Goal: Task Accomplishment & Management: Complete application form

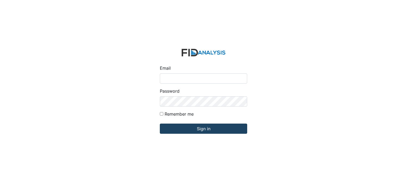
type input "[PERSON_NAME][EMAIL_ADDRESS][DOMAIN_NAME]"
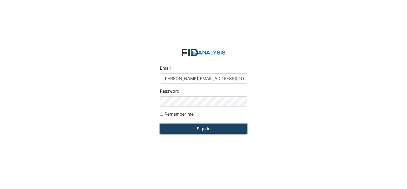
click at [190, 130] on input "Sign in" at bounding box center [203, 128] width 87 height 10
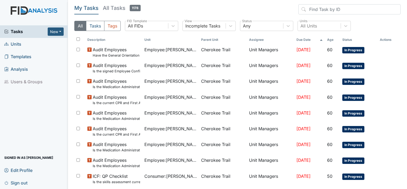
click at [21, 46] on span "Units" at bounding box center [12, 44] width 17 height 8
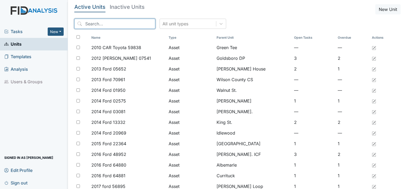
click at [91, 26] on input "search" at bounding box center [114, 24] width 81 height 10
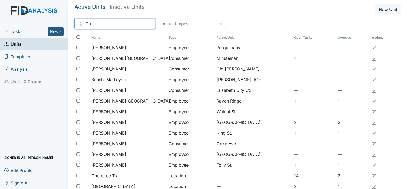
click at [92, 23] on input "Ch" at bounding box center [114, 24] width 81 height 10
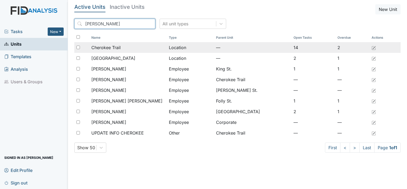
type input "Cher"
click at [117, 47] on span "Cherokee Trail" at bounding box center [105, 47] width 29 height 6
drag, startPoint x: 117, startPoint y: 47, endPoint x: 105, endPoint y: 48, distance: 12.0
click at [105, 48] on span "Cherokee Trail" at bounding box center [105, 47] width 29 height 6
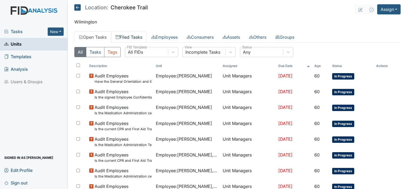
click at [127, 38] on link "Filed Tasks" at bounding box center [129, 36] width 36 height 11
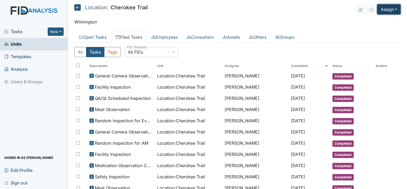
click at [385, 12] on button "Assign" at bounding box center [389, 9] width 23 height 10
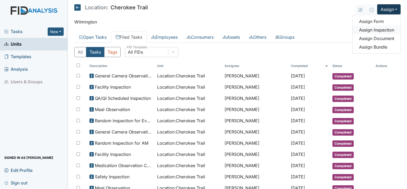
click at [371, 30] on link "Assign Inspection" at bounding box center [377, 30] width 48 height 9
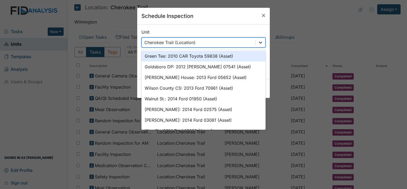
click at [259, 43] on icon at bounding box center [260, 43] width 3 height 2
click at [246, 30] on div "Unit option Green Tee: 2010 CAR Toyota 59838 (Asset) focused, 1 of 50. 50 resul…" at bounding box center [204, 38] width 124 height 19
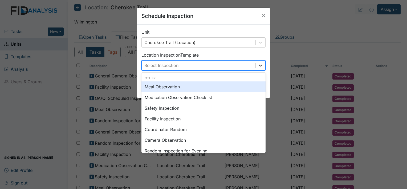
click at [261, 64] on icon at bounding box center [260, 65] width 5 height 5
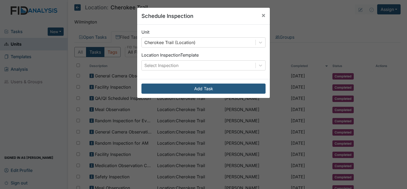
click at [375, 16] on div "Schedule Inspection × Unit Cherokee Trail (Location) Location Inspection Templa…" at bounding box center [203, 94] width 407 height 189
click at [389, 5] on div "Schedule Inspection × Unit Cherokee Trail (Location) Location Inspection Templa…" at bounding box center [203, 94] width 407 height 189
click at [392, 10] on div "Schedule Inspection × Unit Cherokee Trail (Location) Location Inspection Templa…" at bounding box center [203, 94] width 407 height 189
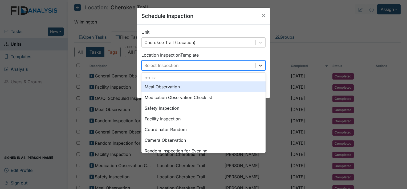
click at [261, 64] on div at bounding box center [261, 66] width 10 height 10
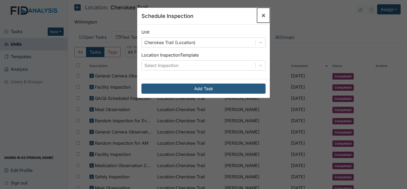
click at [262, 15] on span "×" at bounding box center [264, 15] width 4 height 8
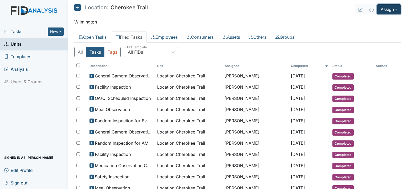
click at [391, 9] on button "Assign" at bounding box center [389, 9] width 23 height 10
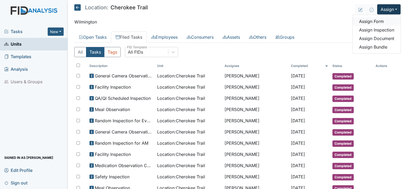
click at [376, 21] on link "Assign Form" at bounding box center [377, 21] width 48 height 9
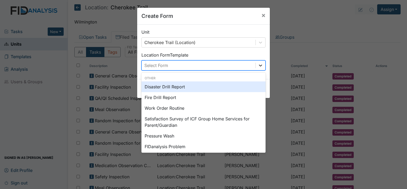
click at [261, 65] on icon at bounding box center [260, 65] width 5 height 5
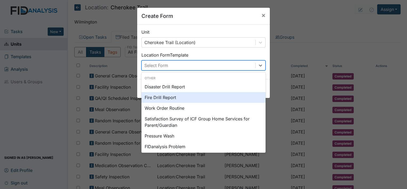
click at [183, 98] on div "Fire Drill Report" at bounding box center [204, 97] width 124 height 11
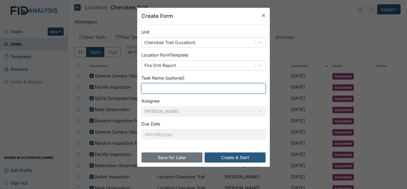
click at [167, 90] on input "text" at bounding box center [204, 88] width 124 height 10
type input "Fire Drill"
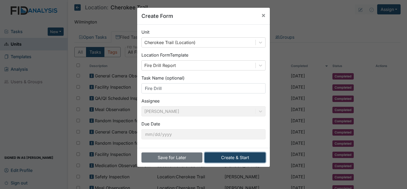
click at [221, 157] on button "Create & Start" at bounding box center [235, 157] width 61 height 10
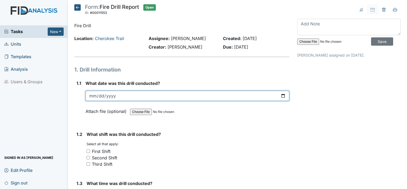
click at [95, 95] on input "date" at bounding box center [188, 96] width 204 height 10
type input "0200-03-08"
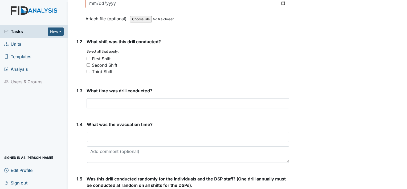
scroll to position [107, 0]
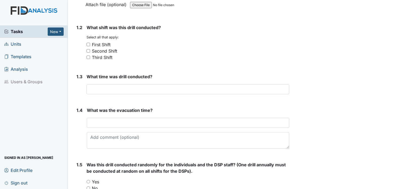
click at [89, 58] on input "Third Shift" at bounding box center [88, 56] width 3 height 3
checkbox input "true"
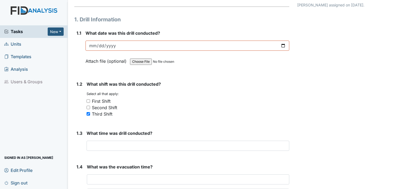
scroll to position [27, 0]
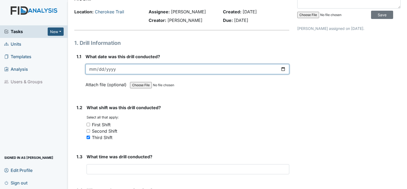
click at [94, 68] on input "date" at bounding box center [188, 69] width 204 height 10
type input "2025-08-15"
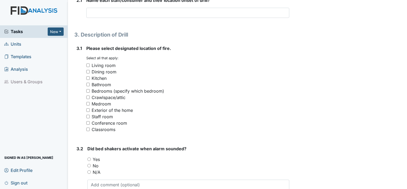
scroll to position [400, 0]
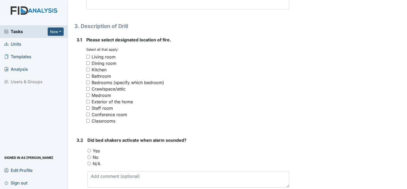
click at [89, 109] on input "Staff room" at bounding box center [87, 107] width 3 height 3
checkbox input "true"
click at [89, 156] on input "No" at bounding box center [88, 156] width 3 height 3
radio input "true"
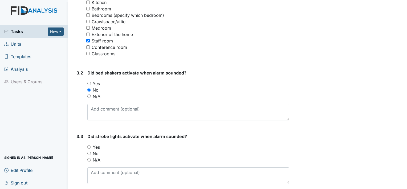
scroll to position [480, 0]
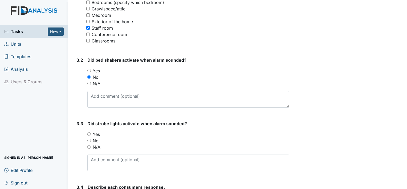
click at [89, 131] on div "Yes" at bounding box center [188, 134] width 202 height 6
click at [90, 135] on input "Yes" at bounding box center [88, 133] width 3 height 3
radio input "true"
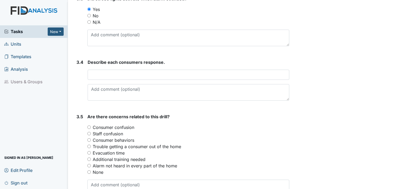
scroll to position [613, 0]
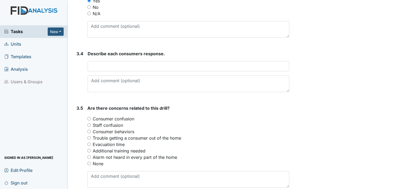
click at [90, 130] on input "Consumer behaviors" at bounding box center [88, 131] width 3 height 3
radio input "true"
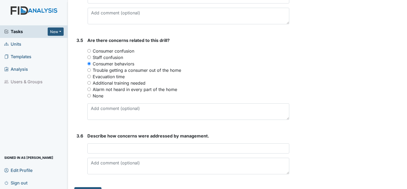
scroll to position [692, 0]
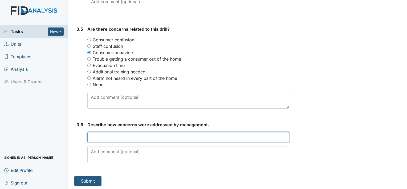
click at [118, 137] on input "text" at bounding box center [188, 137] width 202 height 10
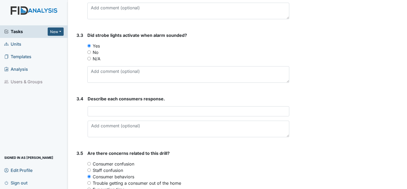
scroll to position [559, 0]
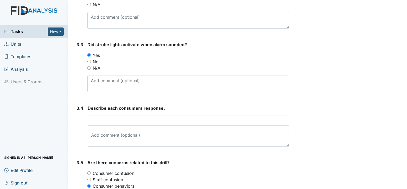
type input "None"
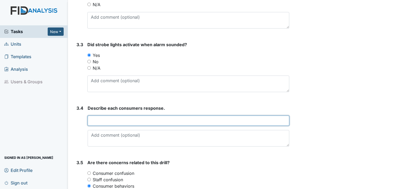
click at [109, 117] on input "text" at bounding box center [189, 120] width 202 height 10
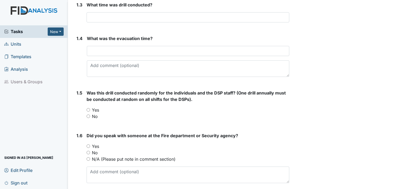
scroll to position [187, 0]
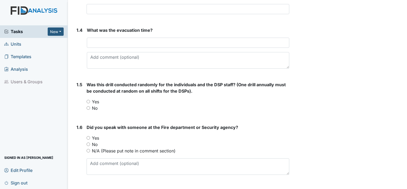
click at [85, 102] on div "1.5 Was this drill conducted randomly for the individuals and the DSP staff? (O…" at bounding box center [181, 98] width 215 height 34
click at [89, 101] on input "Yes" at bounding box center [88, 101] width 3 height 3
radio input "true"
click at [87, 136] on div "Yes" at bounding box center [188, 138] width 203 height 6
click at [89, 138] on input "Yes" at bounding box center [88, 137] width 3 height 3
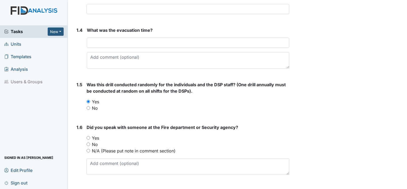
radio input "true"
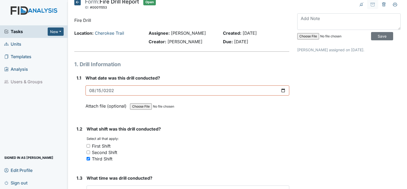
scroll to position [0, 0]
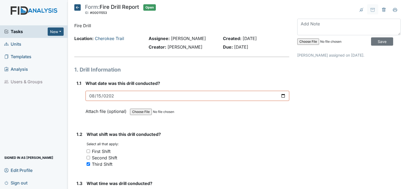
drag, startPoint x: 277, startPoint y: 1, endPoint x: 273, endPoint y: 4, distance: 4.9
click at [277, 2] on main "Form: Fire Drill Report ID: #00011553 Open Autosaving... Fire Drill Location: C…" at bounding box center [237, 94] width 339 height 189
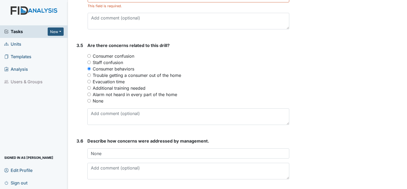
scroll to position [699, 0]
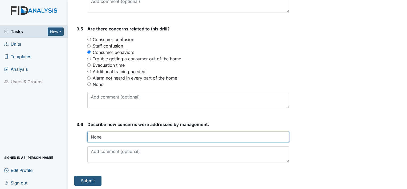
click at [107, 134] on input "None" at bounding box center [188, 137] width 202 height 10
click at [109, 134] on input "None" at bounding box center [188, 137] width 202 height 10
type input "N"
type input "c"
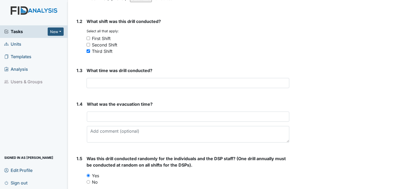
scroll to position [107, 0]
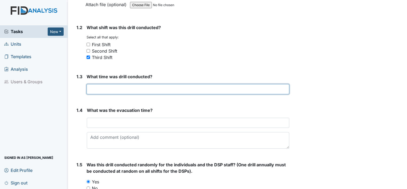
click at [114, 89] on input "text" at bounding box center [188, 89] width 203 height 10
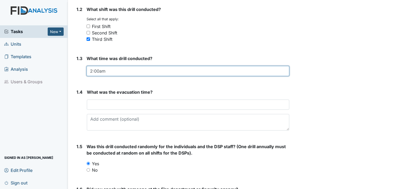
scroll to position [133, 0]
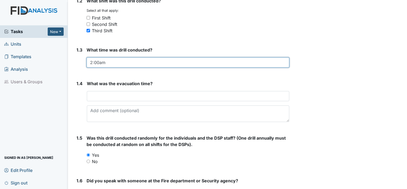
type input "2:00am"
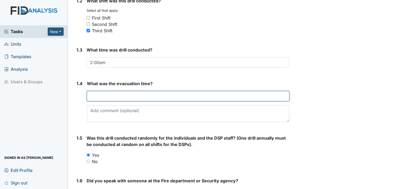
click at [104, 93] on input "text" at bounding box center [188, 96] width 203 height 10
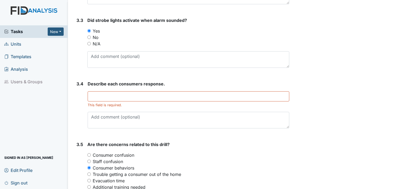
scroll to position [587, 0]
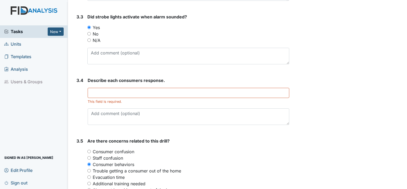
type input "2:00am"
click at [21, 57] on span "Templates" at bounding box center [17, 57] width 27 height 8
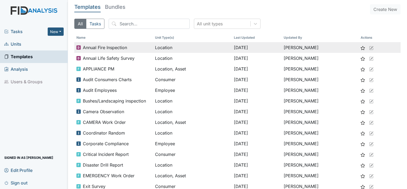
click at [123, 48] on span "Annual Fire Inspection" at bounding box center [105, 47] width 44 height 6
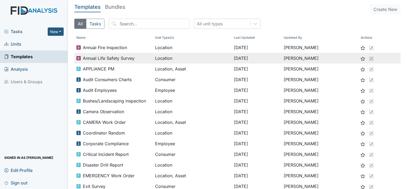
click at [112, 55] on span "Annual Life Safety Survey" at bounding box center [109, 58] width 52 height 6
